Goal: Find specific page/section: Find specific page/section

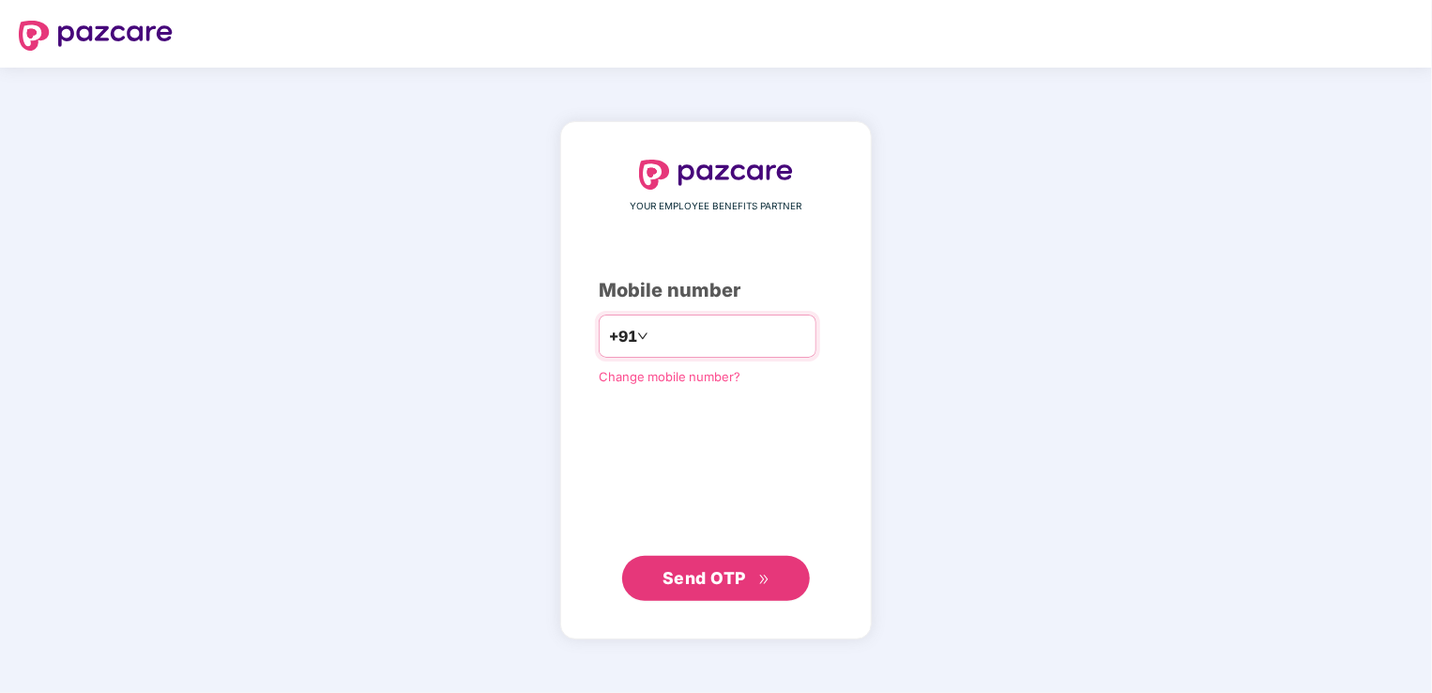
click at [652, 332] on input "**********" at bounding box center [729, 336] width 154 height 30
type input "**********"
click at [670, 576] on span "Send OTP" at bounding box center [705, 578] width 84 height 20
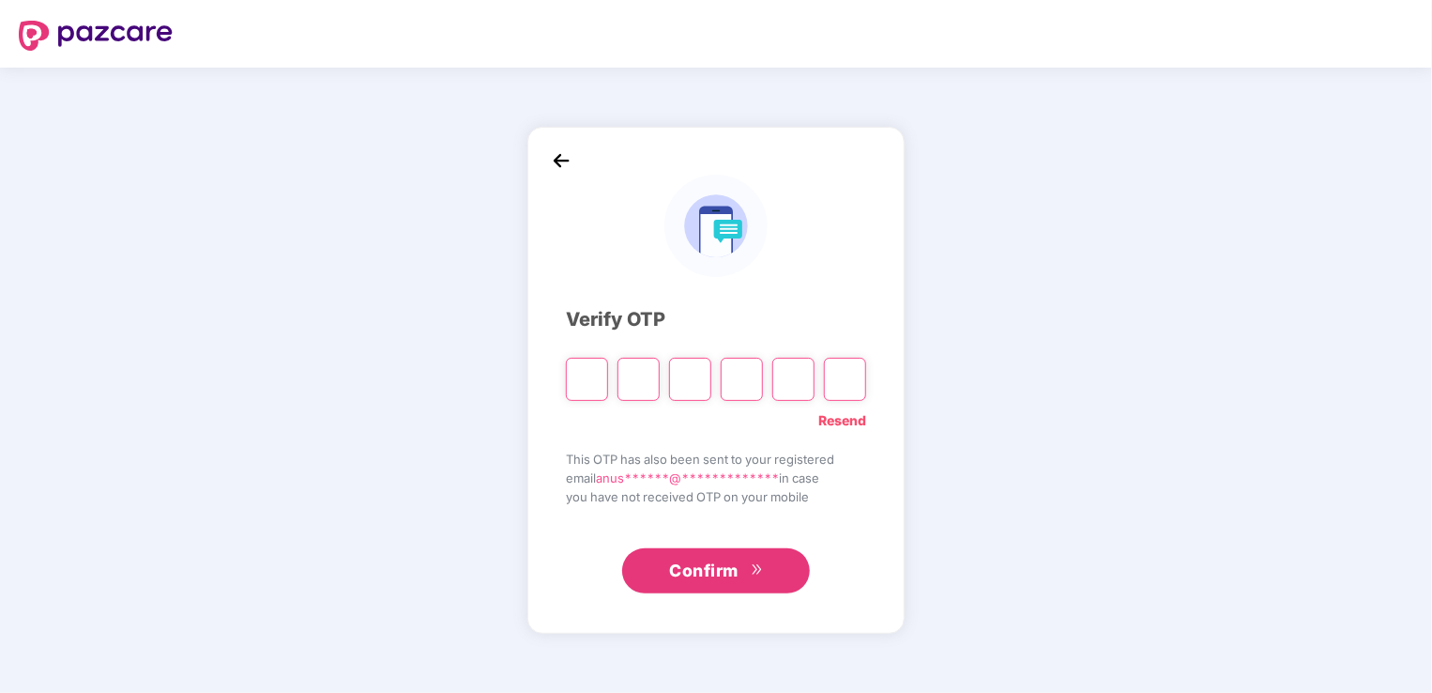
type input "*"
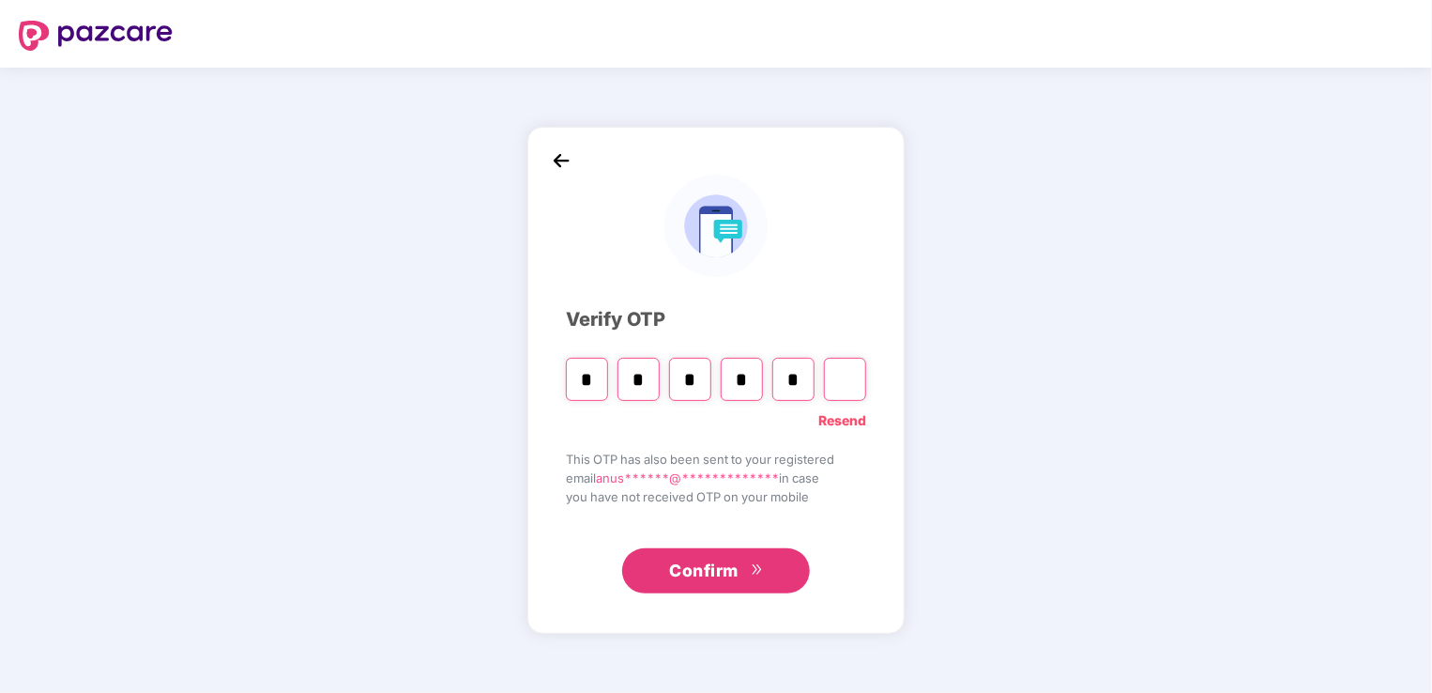
type input "*"
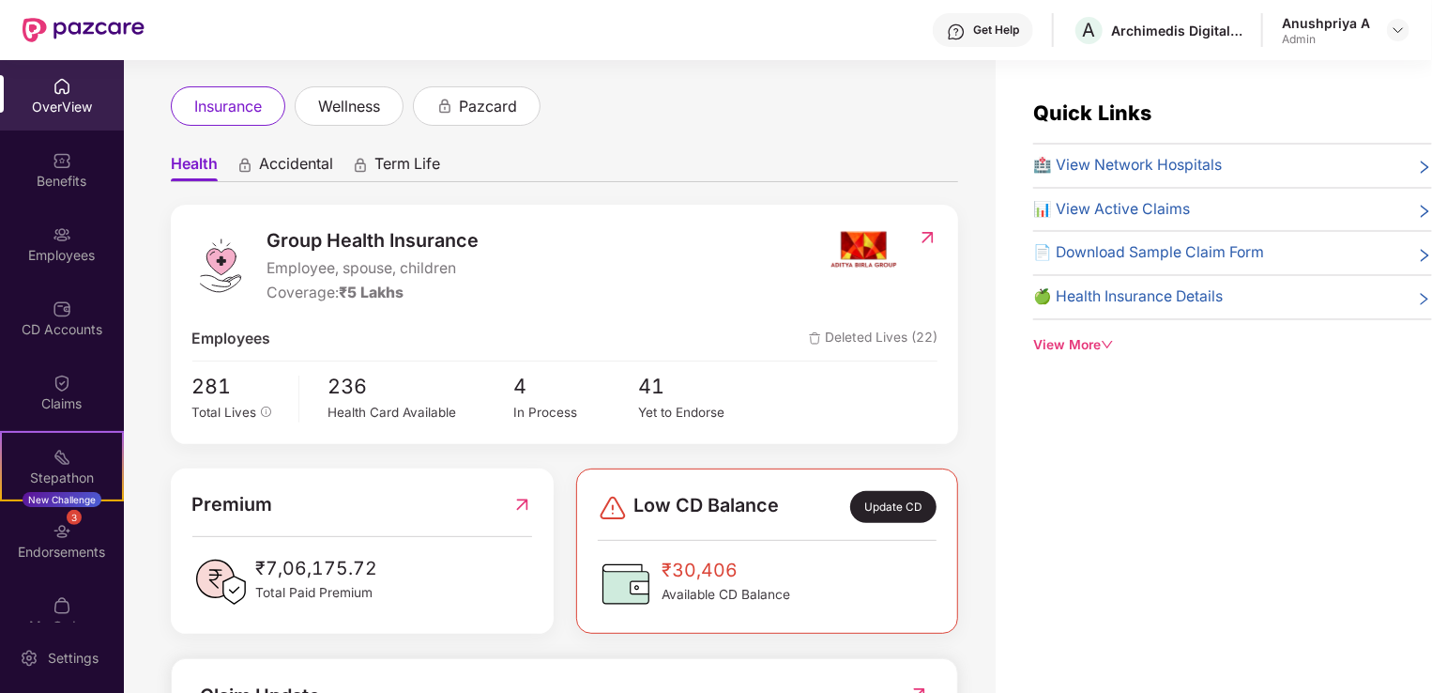
scroll to position [94, 0]
click at [61, 250] on div "Employees" at bounding box center [62, 255] width 124 height 19
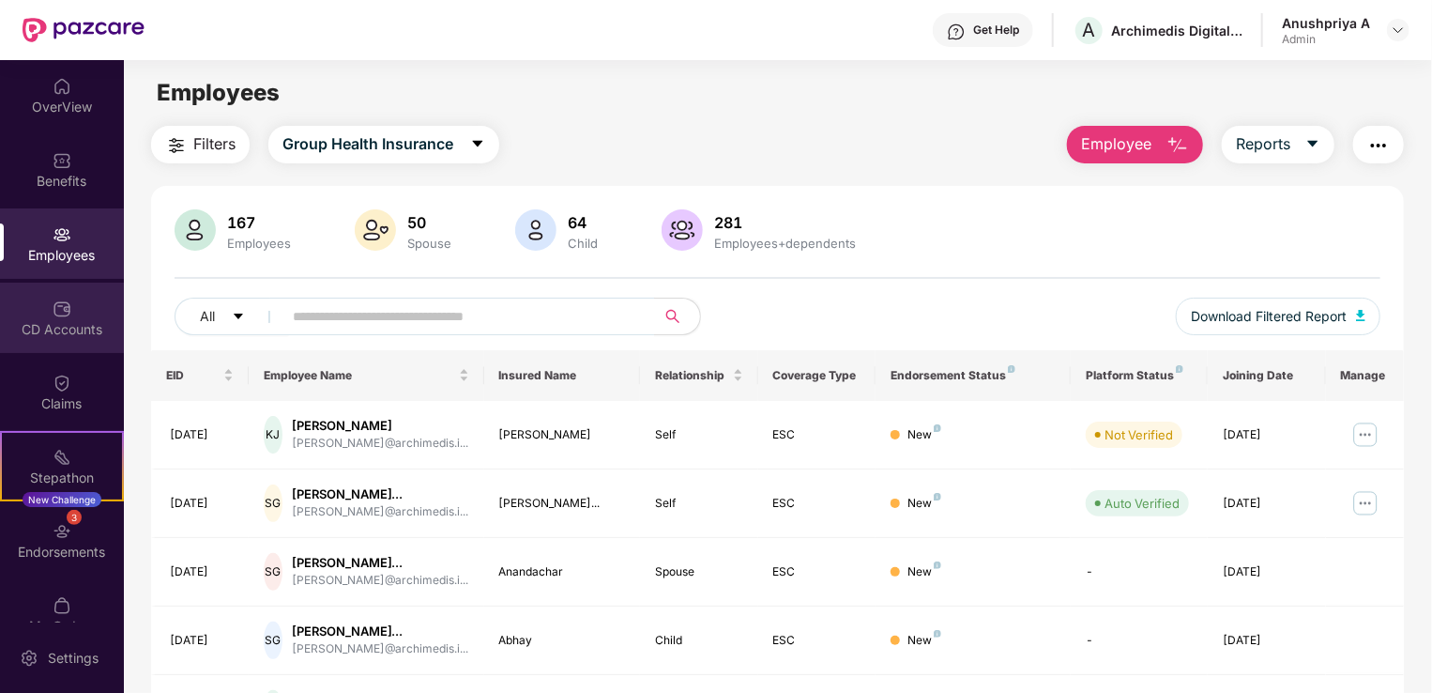
click at [59, 333] on div "CD Accounts" at bounding box center [62, 329] width 124 height 19
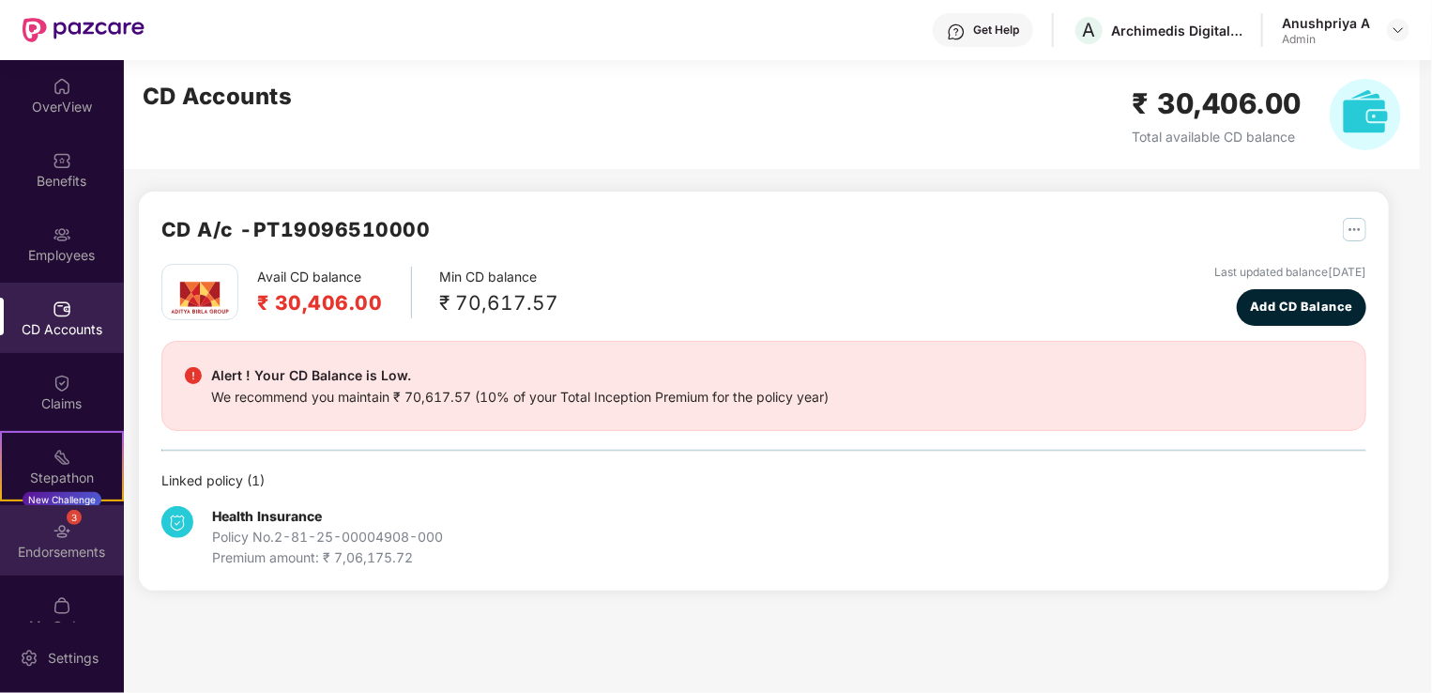
scroll to position [30, 0]
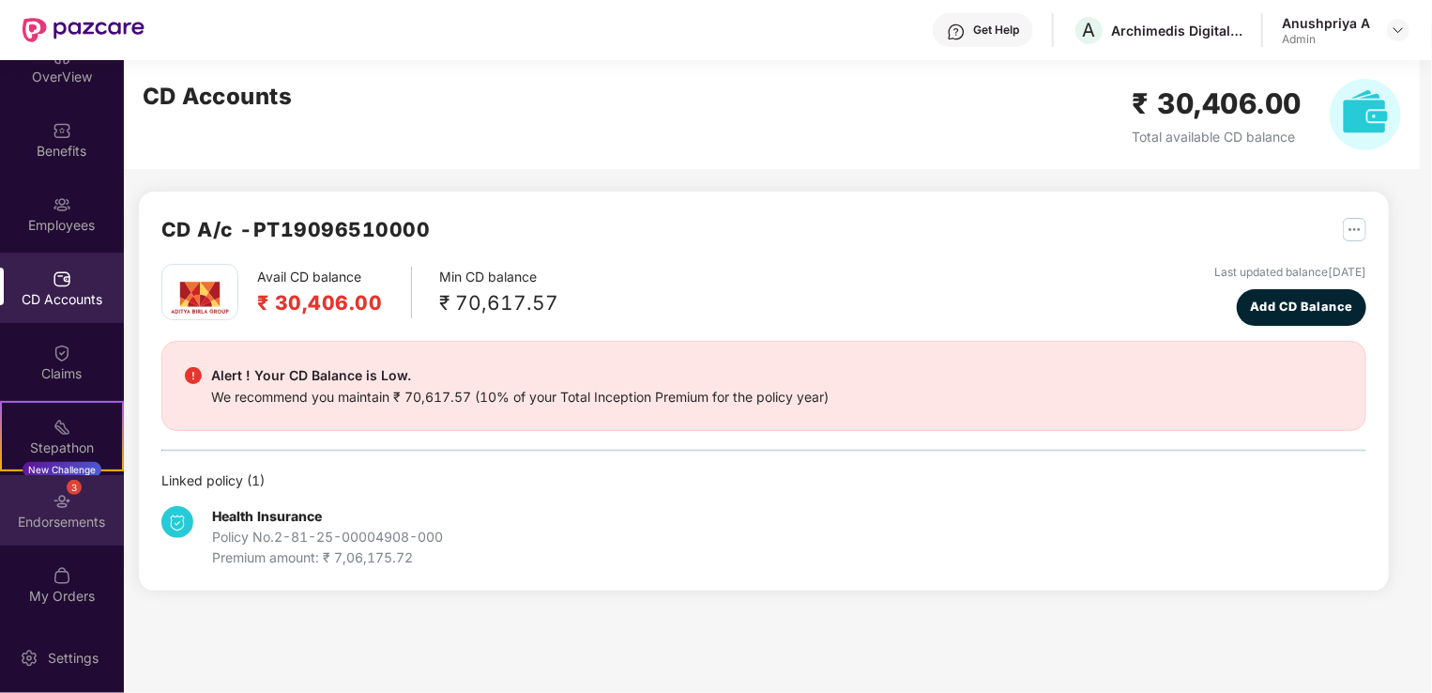
click at [57, 512] on div "Endorsements" at bounding box center [62, 521] width 124 height 19
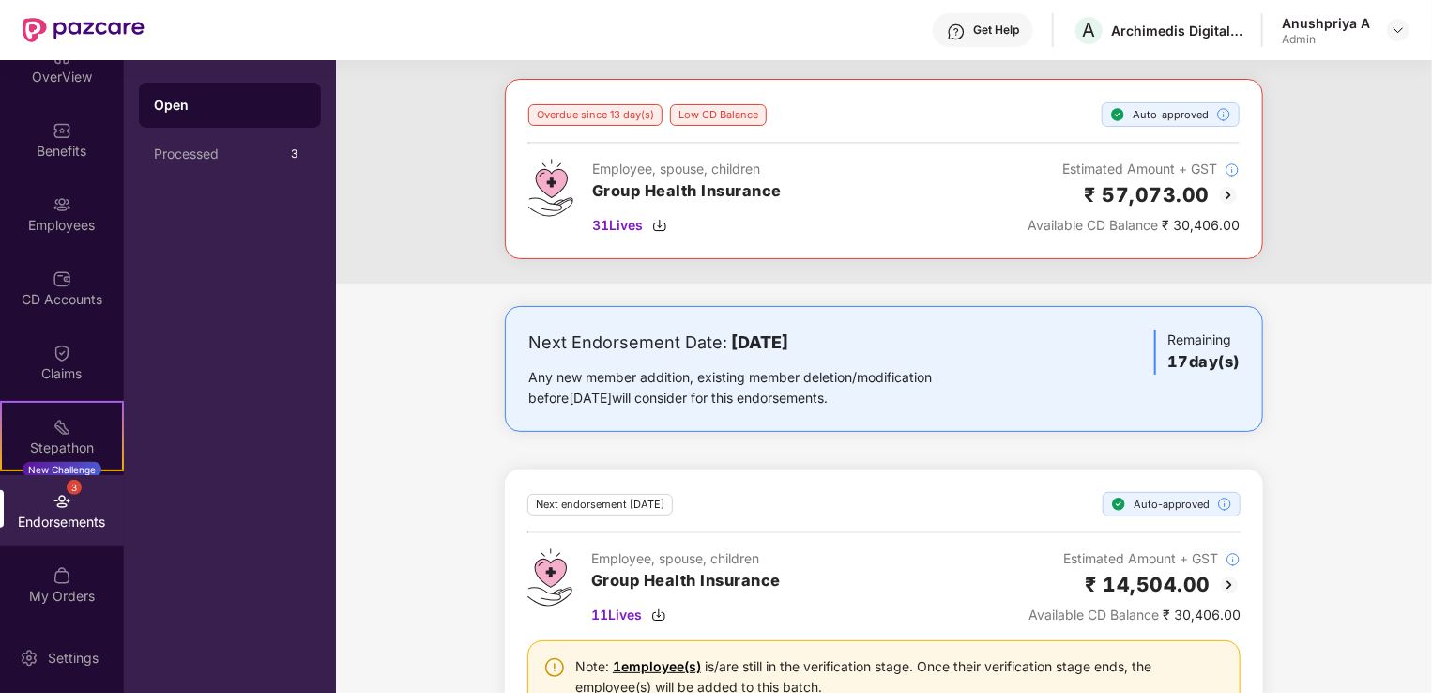
scroll to position [0, 0]
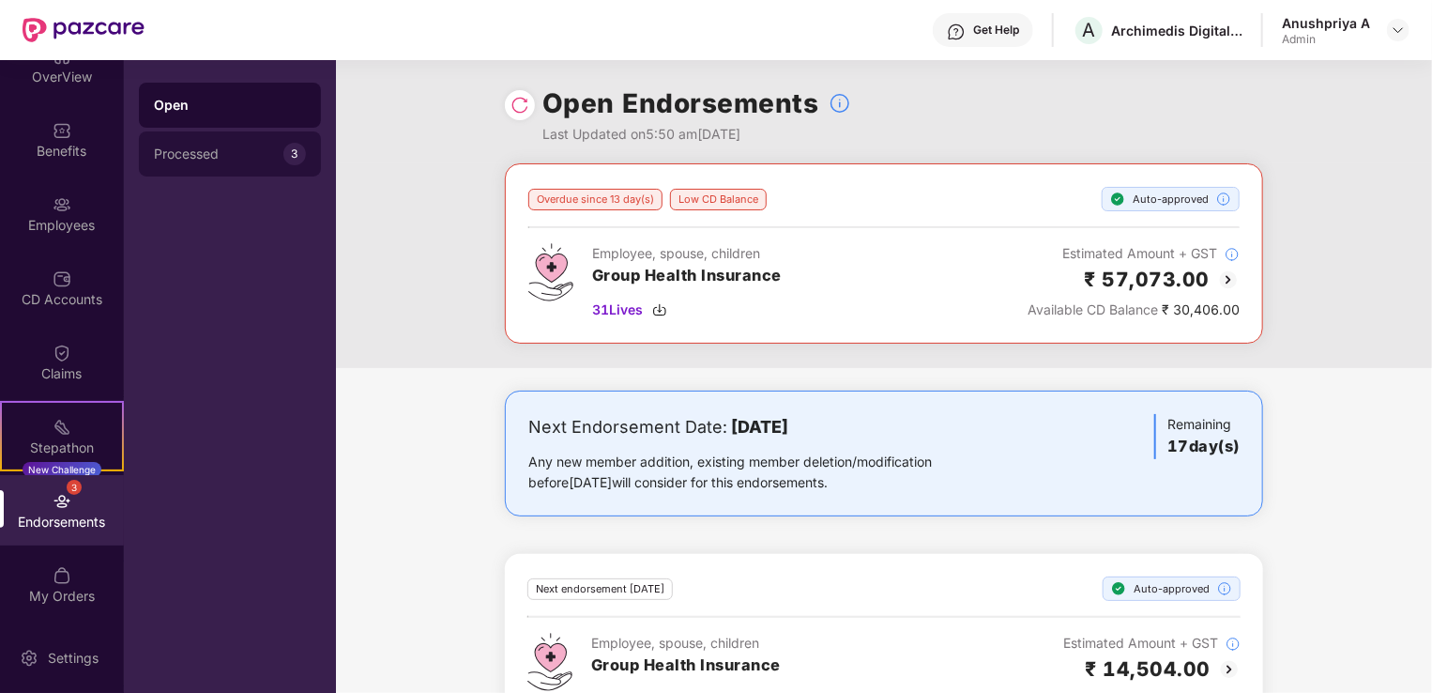
click at [196, 159] on div "Processed" at bounding box center [219, 153] width 130 height 15
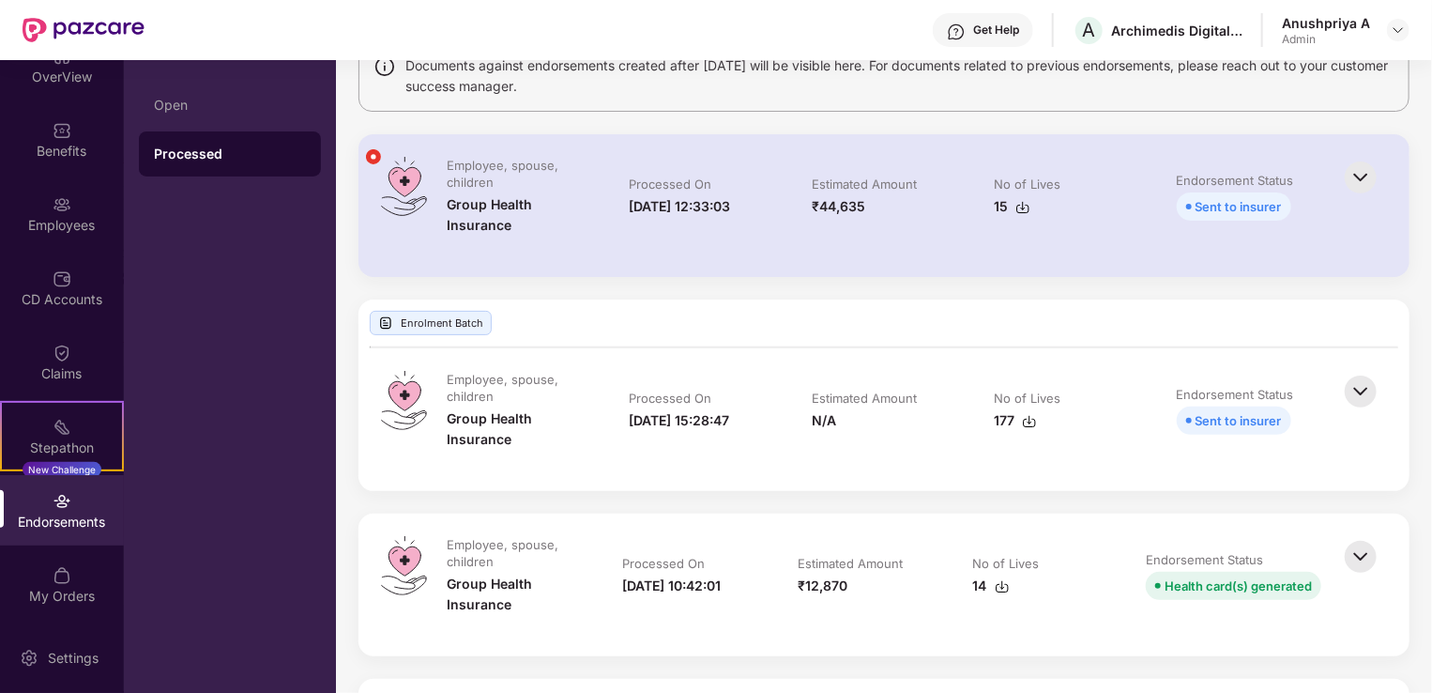
scroll to position [188, 0]
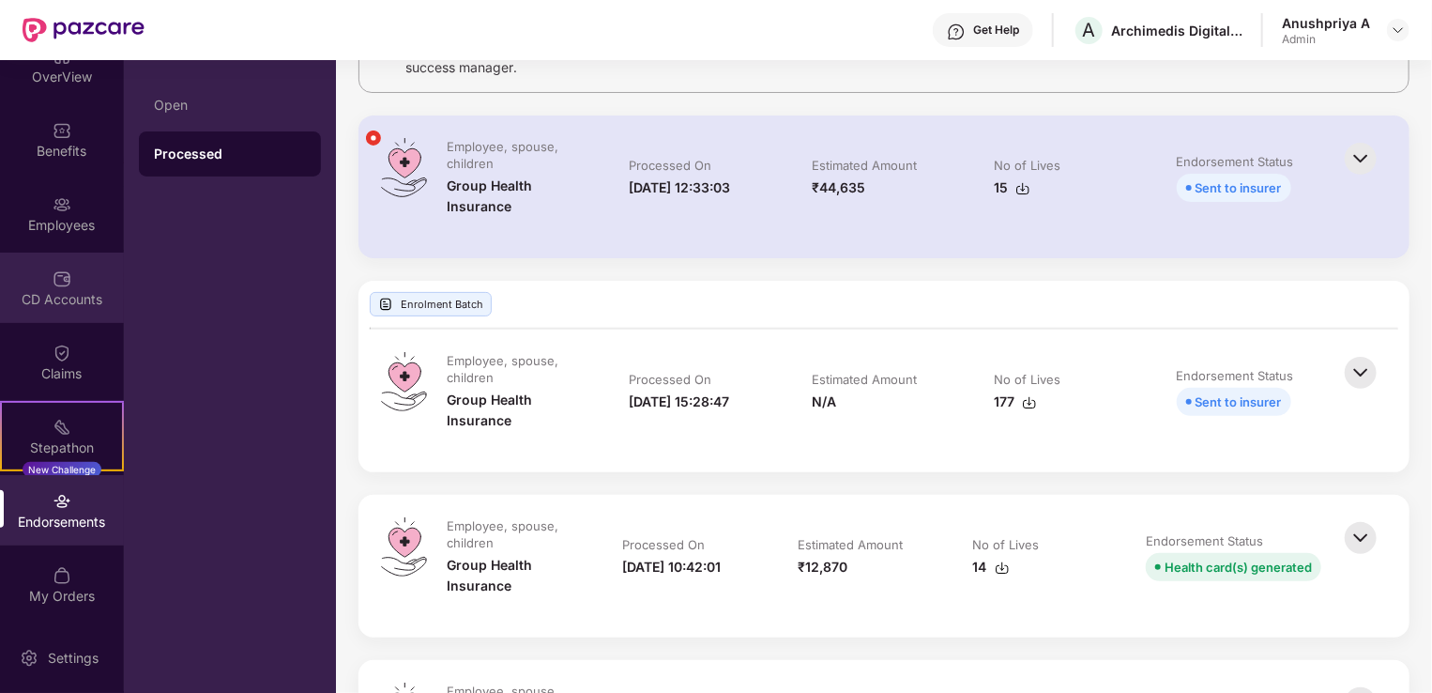
click at [49, 276] on div "CD Accounts" at bounding box center [62, 287] width 124 height 70
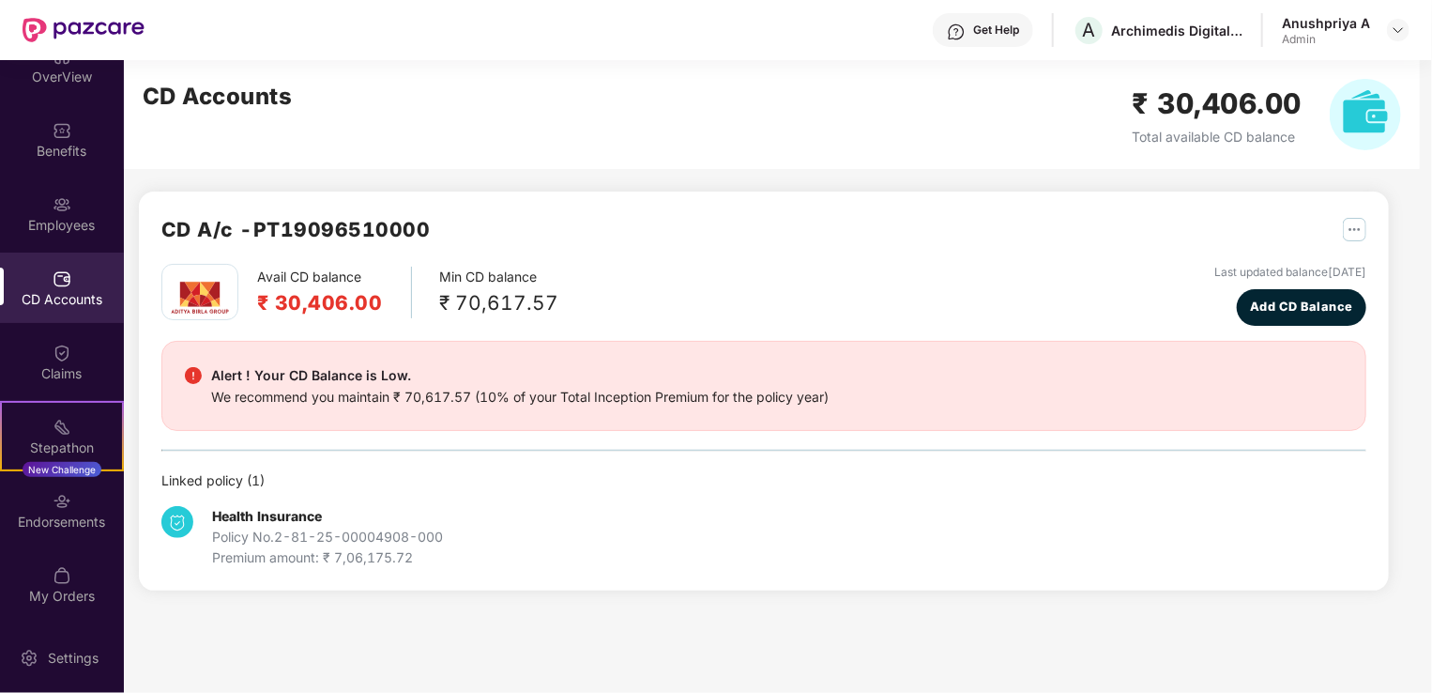
scroll to position [0, 0]
click at [48, 517] on div "Endorsements" at bounding box center [62, 521] width 124 height 19
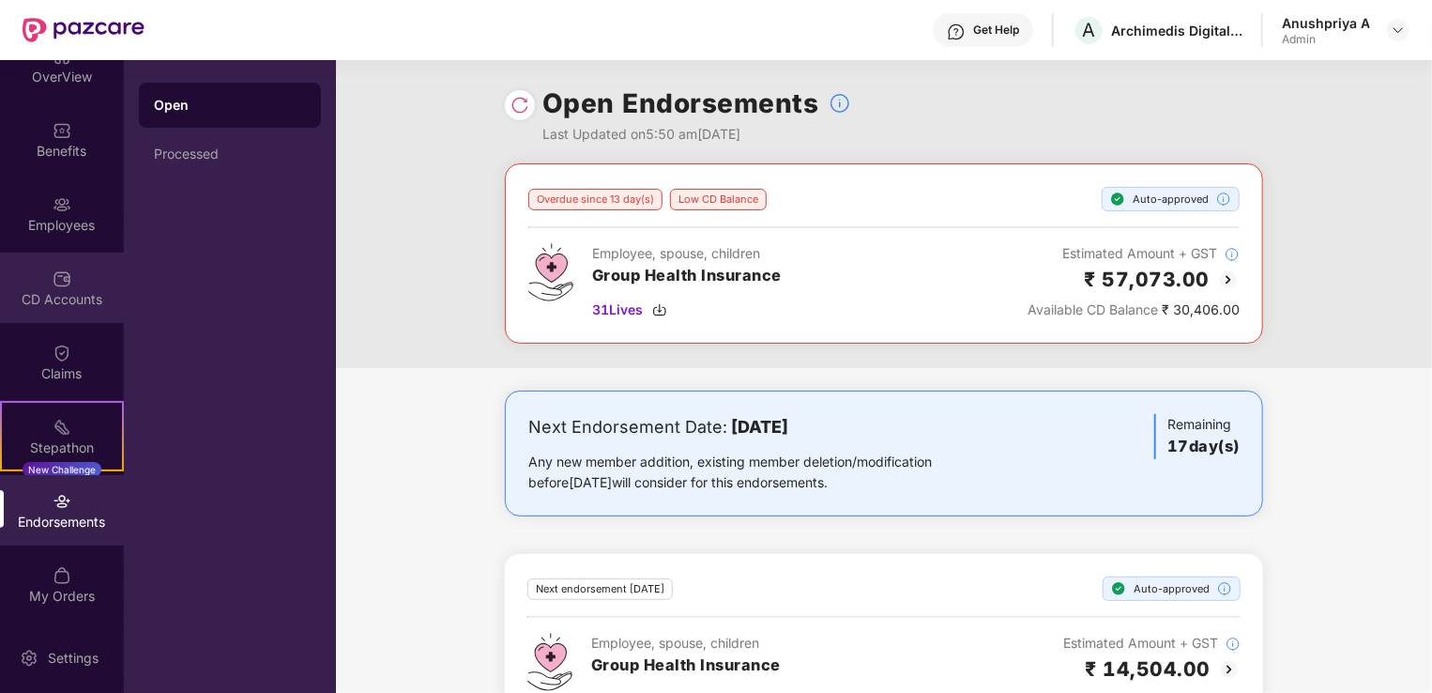
click at [72, 280] on div "CD Accounts" at bounding box center [62, 287] width 124 height 70
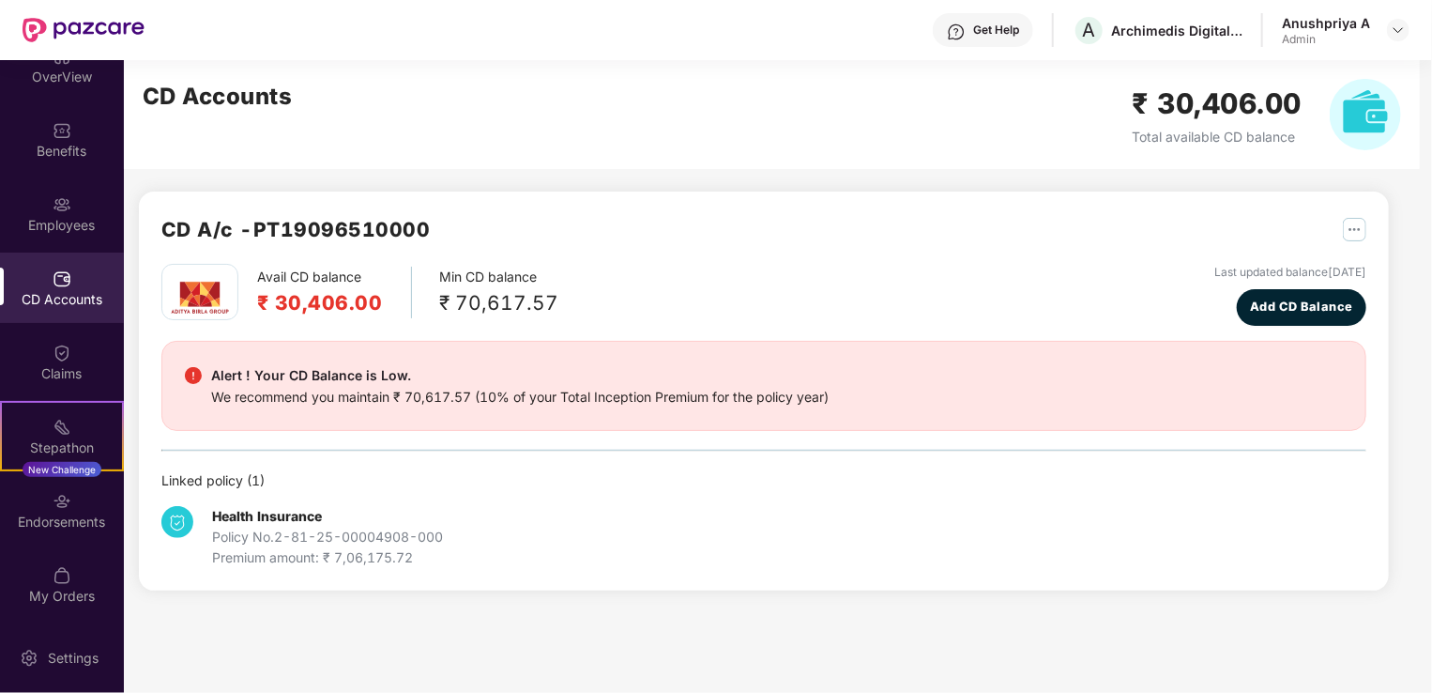
click at [67, 287] on div "CD Accounts" at bounding box center [62, 287] width 124 height 70
